Goal: Information Seeking & Learning: Learn about a topic

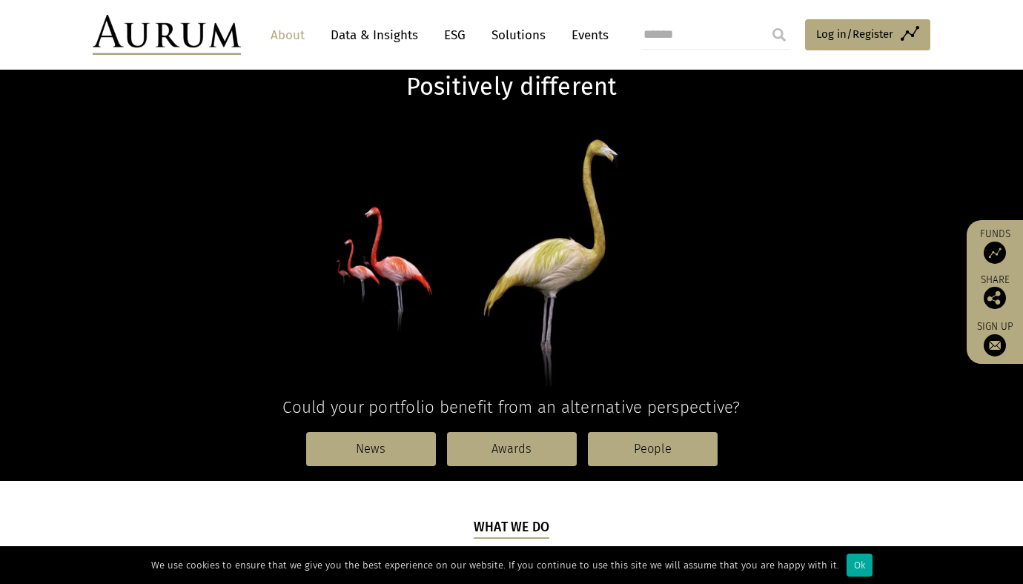
scroll to position [100, 0]
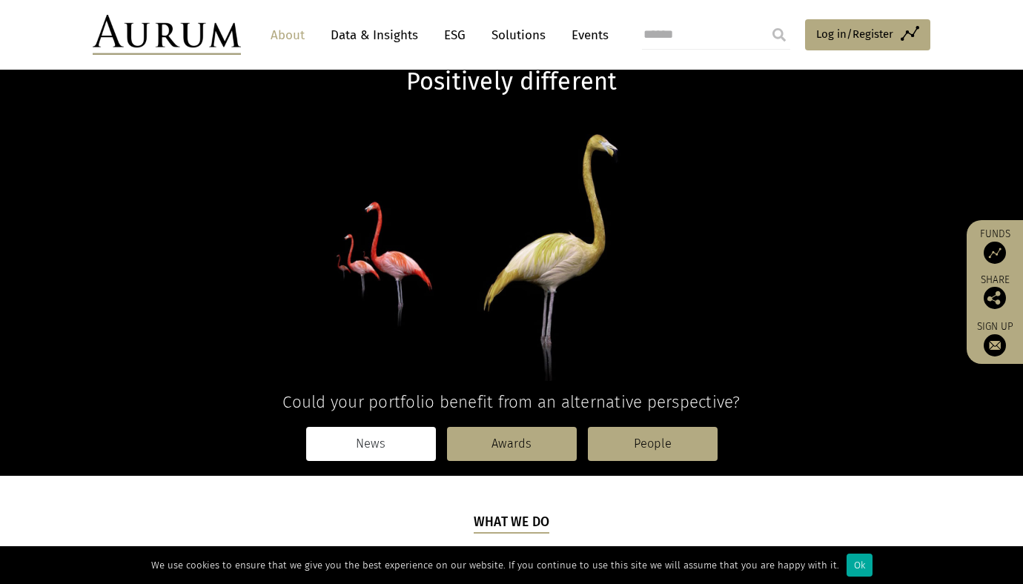
click at [358, 449] on link "News" at bounding box center [371, 444] width 130 height 34
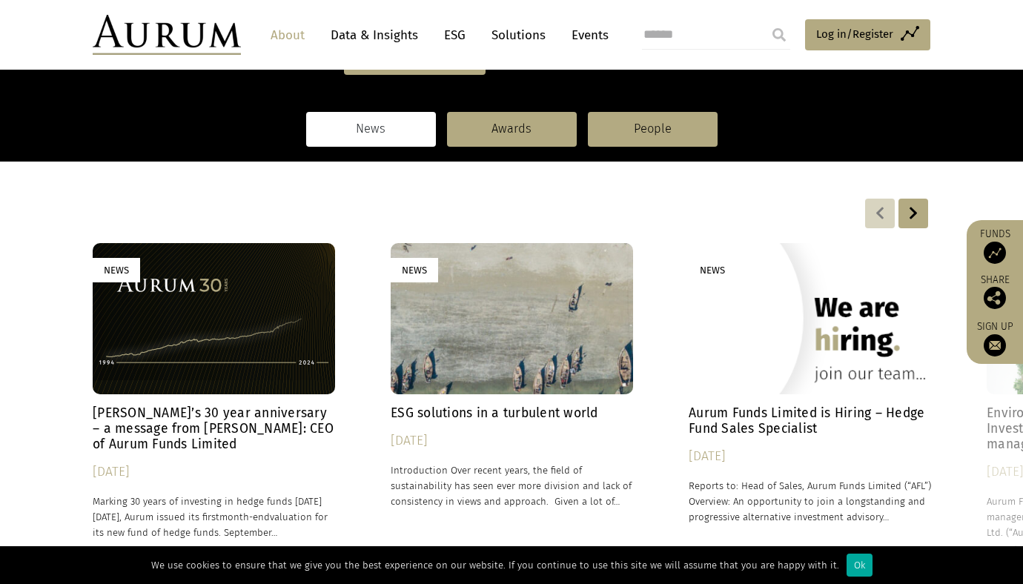
scroll to position [138, 0]
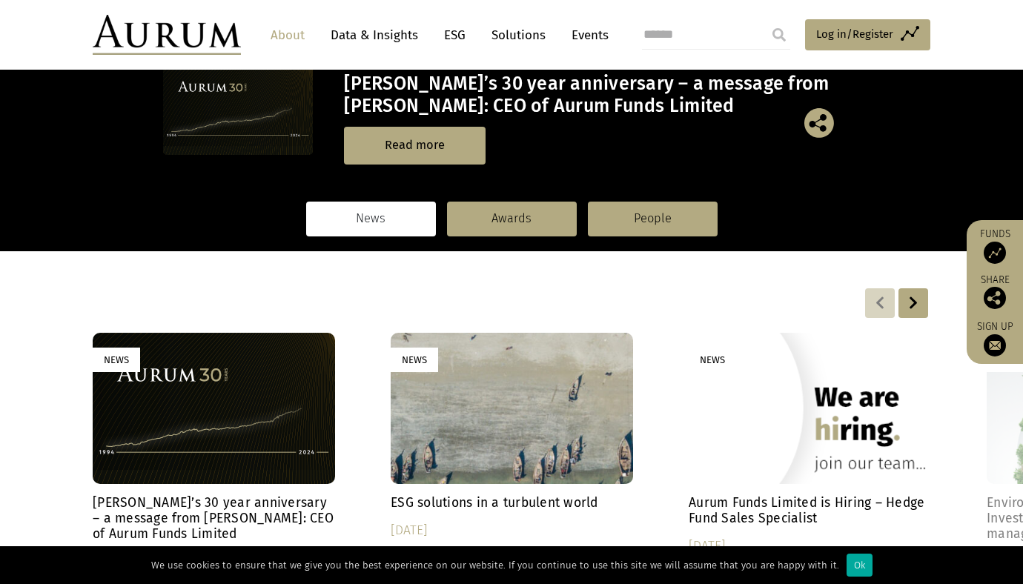
click at [394, 34] on link "Data & Insights" at bounding box center [374, 35] width 102 height 27
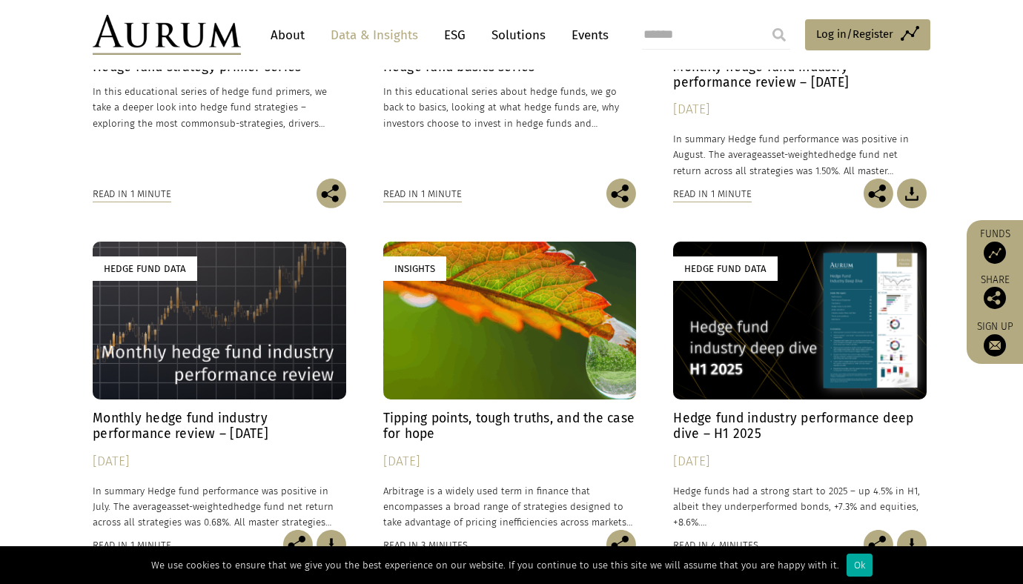
scroll to position [355, 0]
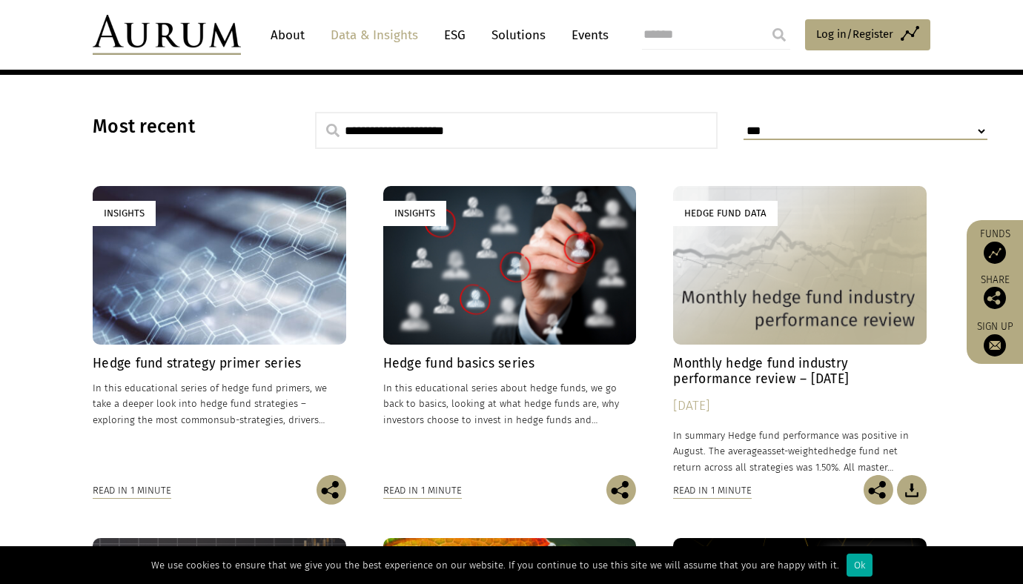
click at [452, 342] on div "Insights" at bounding box center [510, 265] width 254 height 158
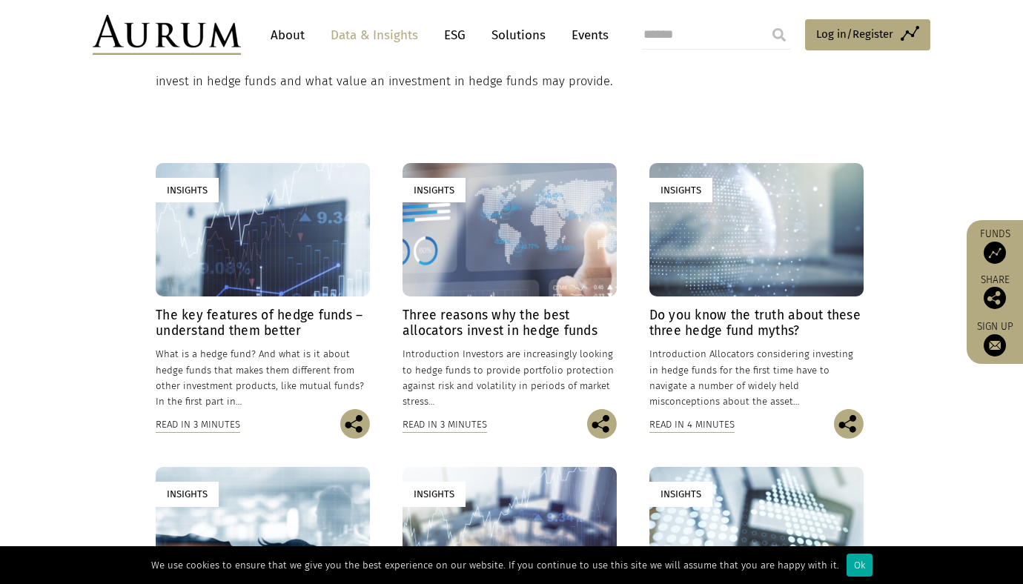
scroll to position [300, 0]
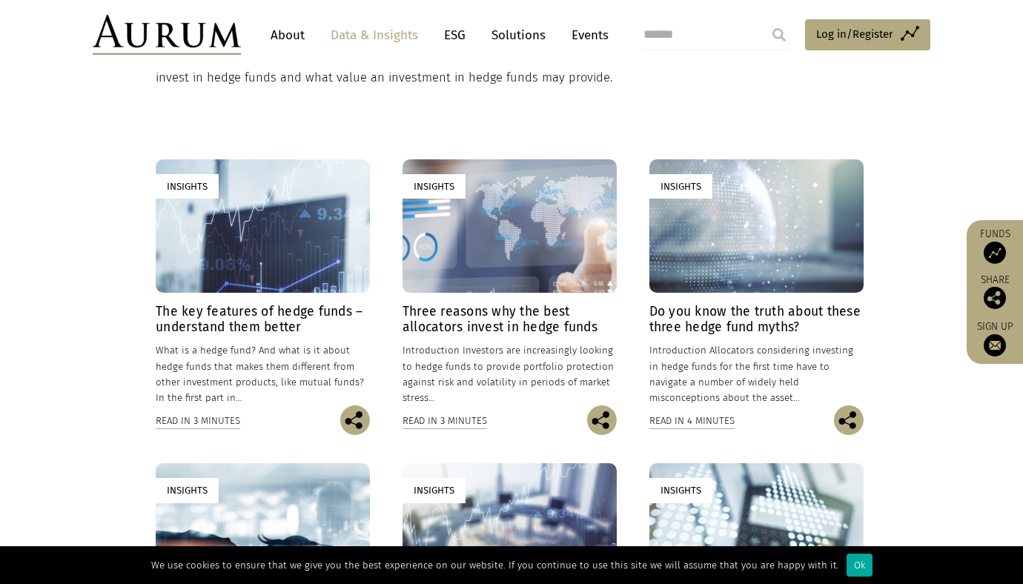
click at [245, 315] on h4 "The key features of hedge funds – understand them better" at bounding box center [263, 319] width 214 height 31
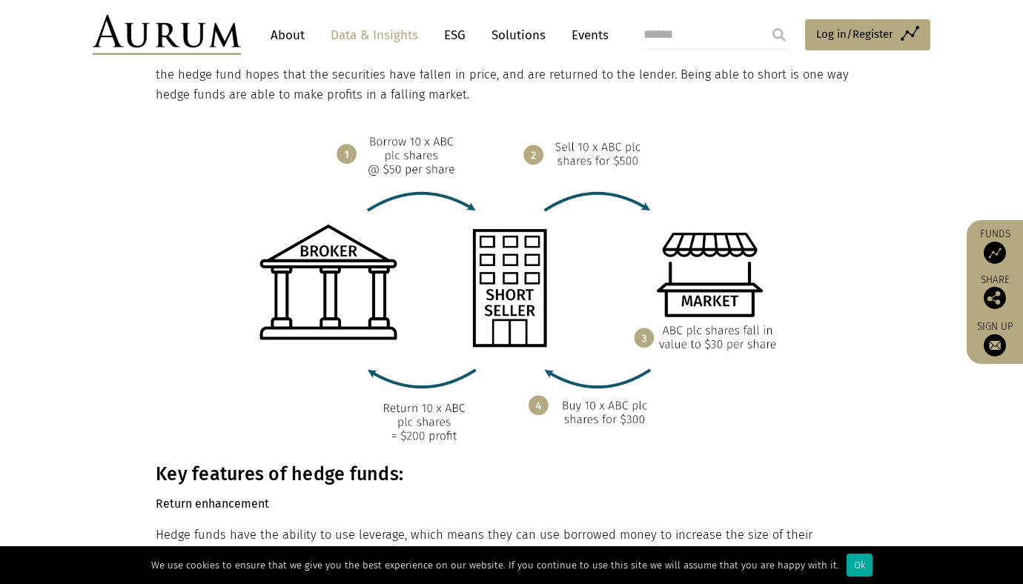
scroll to position [1278, 0]
